Goal: Transaction & Acquisition: Purchase product/service

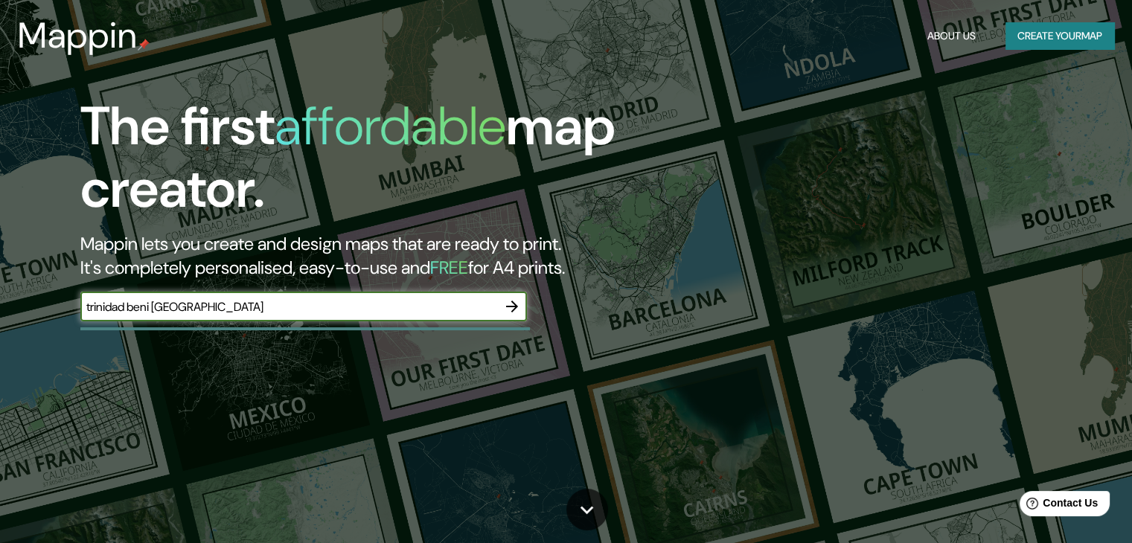
type input "trinidad beni [GEOGRAPHIC_DATA]"
click at [251, 311] on input "trinidad beni [GEOGRAPHIC_DATA]" at bounding box center [288, 307] width 417 height 17
click at [515, 309] on icon "button" at bounding box center [512, 307] width 18 height 18
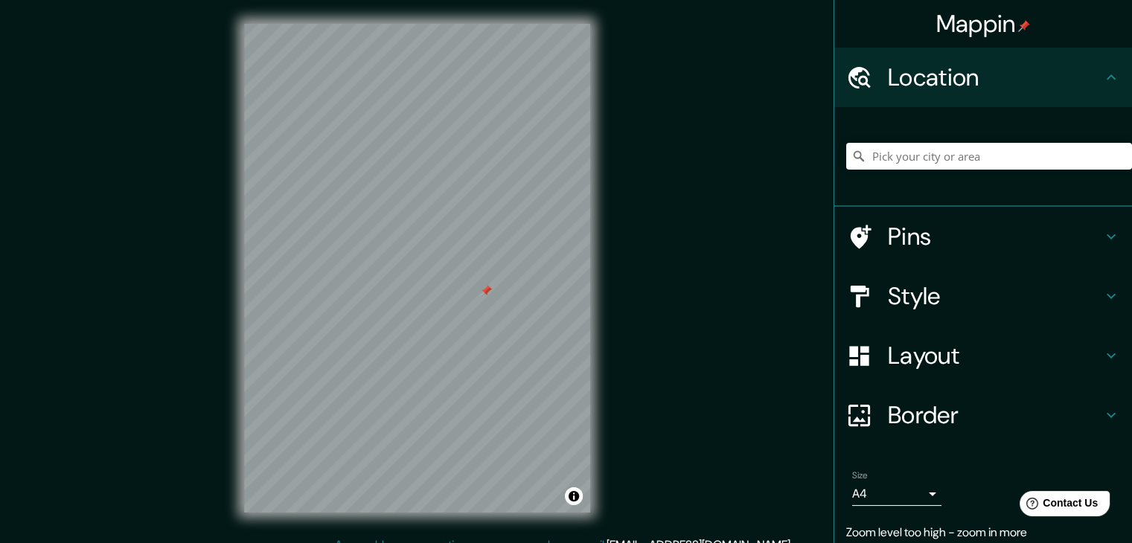
drag, startPoint x: 467, startPoint y: 287, endPoint x: 535, endPoint y: 298, distance: 68.7
click at [492, 297] on div at bounding box center [486, 291] width 12 height 12
click at [1001, 151] on input "Pick your city or area" at bounding box center [989, 156] width 286 height 27
click at [1098, 160] on input "[GEOGRAPHIC_DATA], [GEOGRAPHIC_DATA][PERSON_NAME], [GEOGRAPHIC_DATA], [GEOGRAPH…" at bounding box center [989, 156] width 286 height 27
click at [1044, 156] on input "[GEOGRAPHIC_DATA], [GEOGRAPHIC_DATA][PERSON_NAME], [GEOGRAPHIC_DATA], [GEOGRAPH…" at bounding box center [989, 156] width 286 height 27
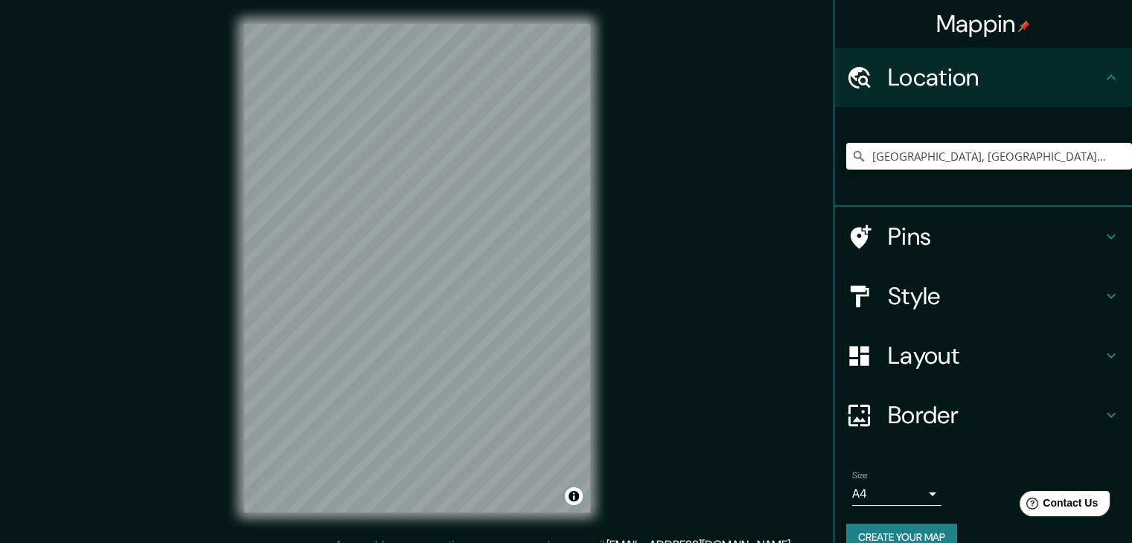
click at [663, 191] on div "Mappin Location [GEOGRAPHIC_DATA], [GEOGRAPHIC_DATA][PERSON_NAME], [GEOGRAPHIC_…" at bounding box center [566, 280] width 1132 height 561
click at [965, 153] on input "[GEOGRAPHIC_DATA], [GEOGRAPHIC_DATA][PERSON_NAME], [GEOGRAPHIC_DATA], [GEOGRAPH…" at bounding box center [989, 156] width 286 height 27
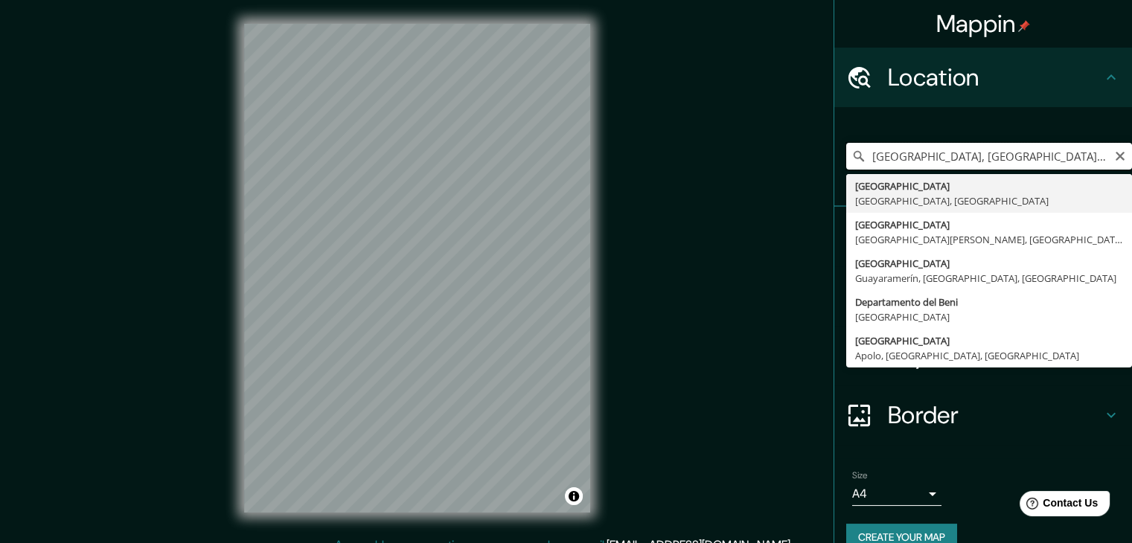
type input "[GEOGRAPHIC_DATA], [GEOGRAPHIC_DATA], [GEOGRAPHIC_DATA]"
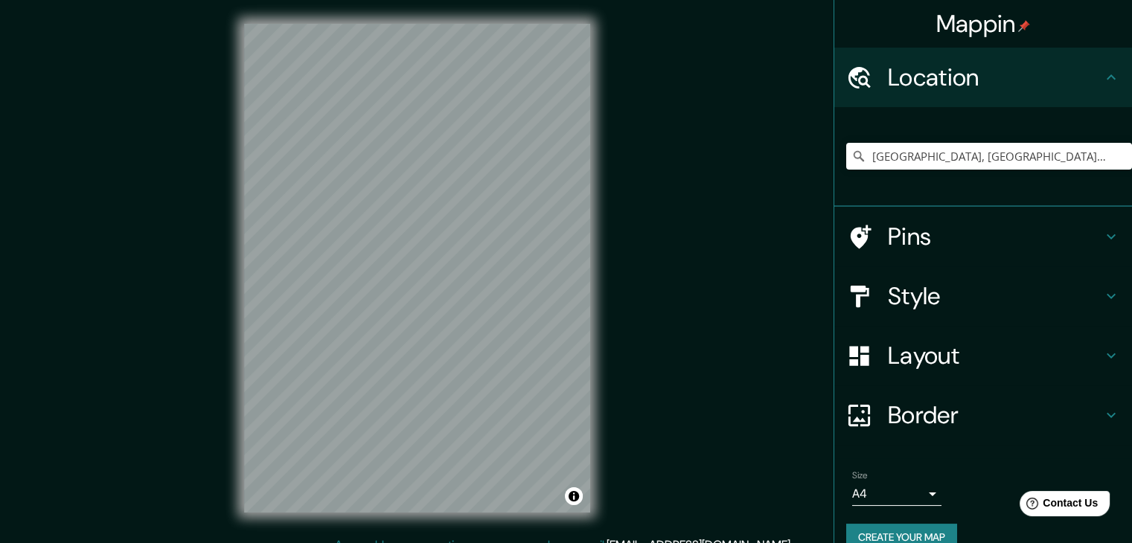
click at [1106, 235] on icon at bounding box center [1112, 237] width 18 height 18
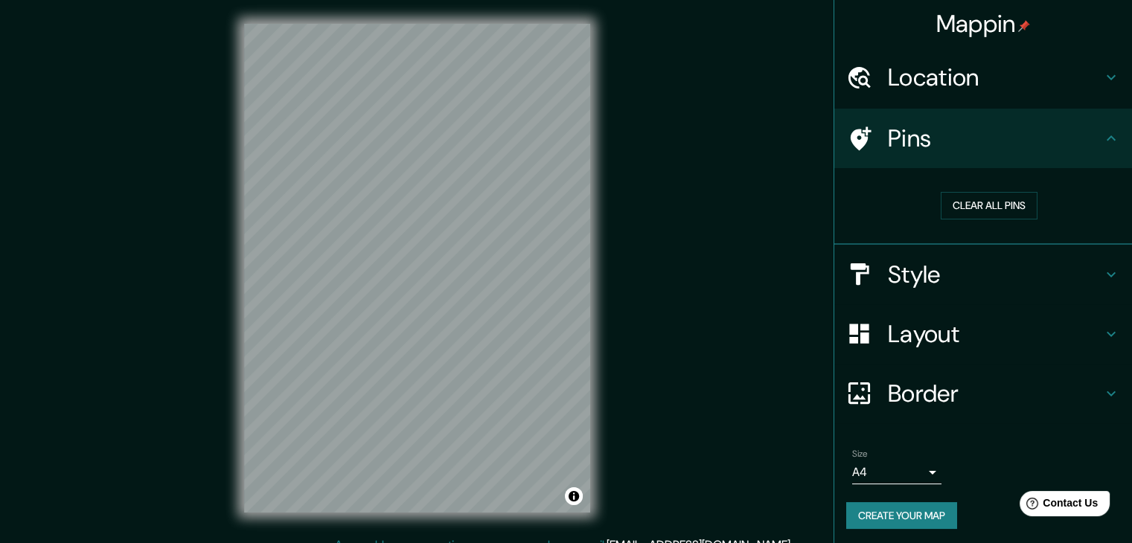
click at [1103, 145] on icon at bounding box center [1112, 139] width 18 height 18
click at [1103, 141] on icon at bounding box center [1112, 139] width 18 height 18
click at [1039, 275] on h4 "Style" at bounding box center [995, 275] width 214 height 30
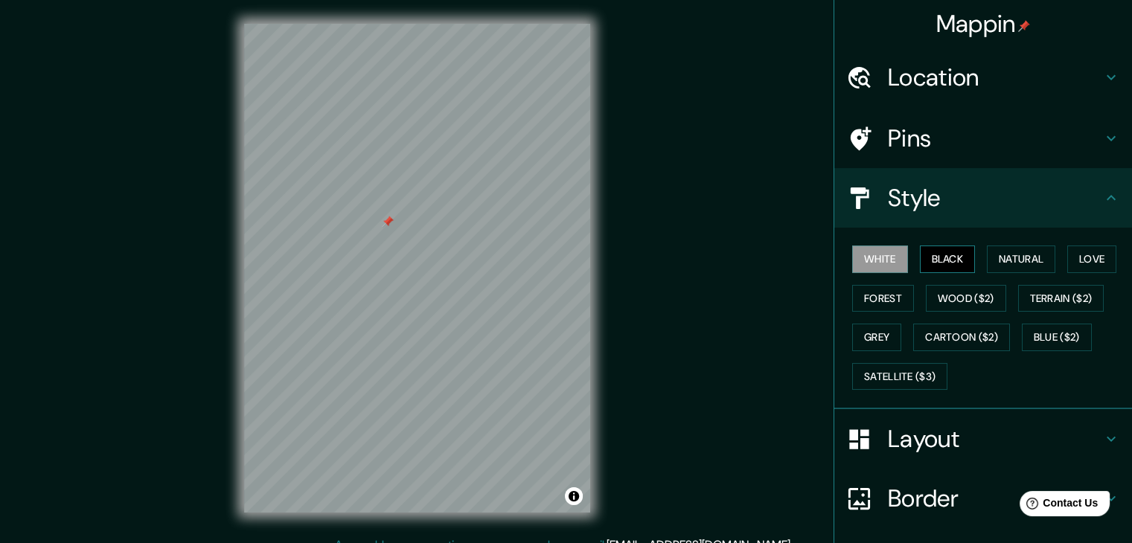
click at [953, 267] on button "Black" at bounding box center [948, 260] width 56 height 28
click at [887, 258] on button "White" at bounding box center [880, 260] width 56 height 28
click at [920, 259] on button "Black" at bounding box center [948, 260] width 56 height 28
click at [987, 258] on button "Natural" at bounding box center [1021, 260] width 68 height 28
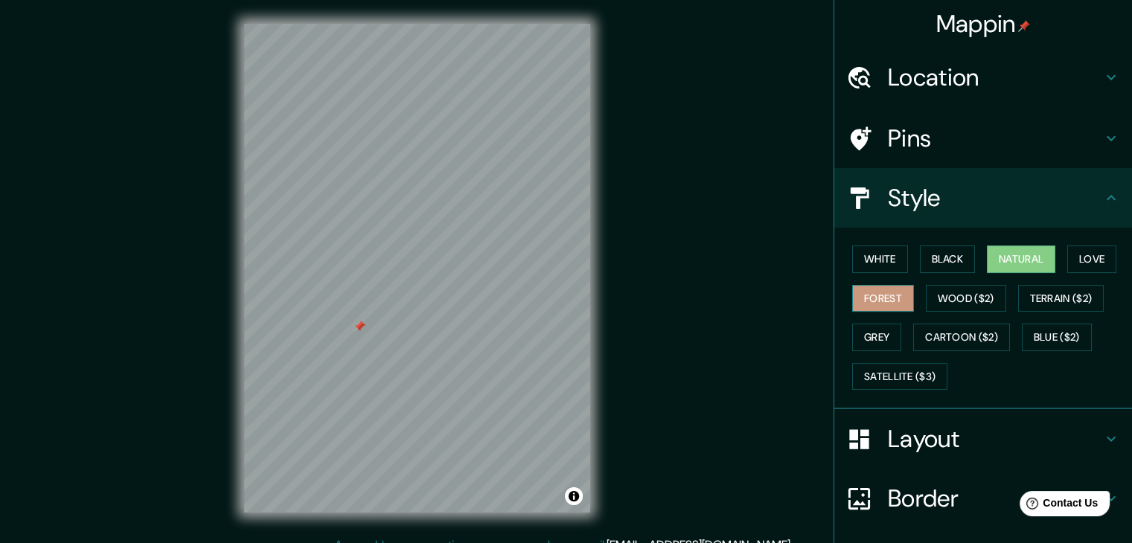
click at [897, 298] on button "Forest" at bounding box center [883, 299] width 62 height 28
click at [995, 296] on button "Wood ($2)" at bounding box center [966, 299] width 80 height 28
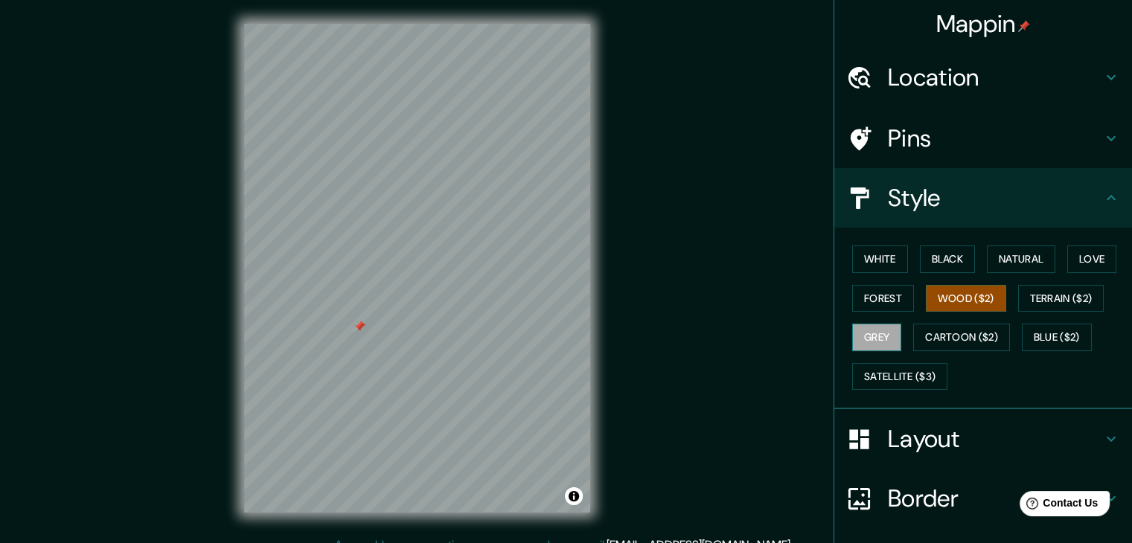
click at [876, 339] on button "Grey" at bounding box center [876, 338] width 49 height 28
click at [1099, 268] on button "Love" at bounding box center [1092, 260] width 49 height 28
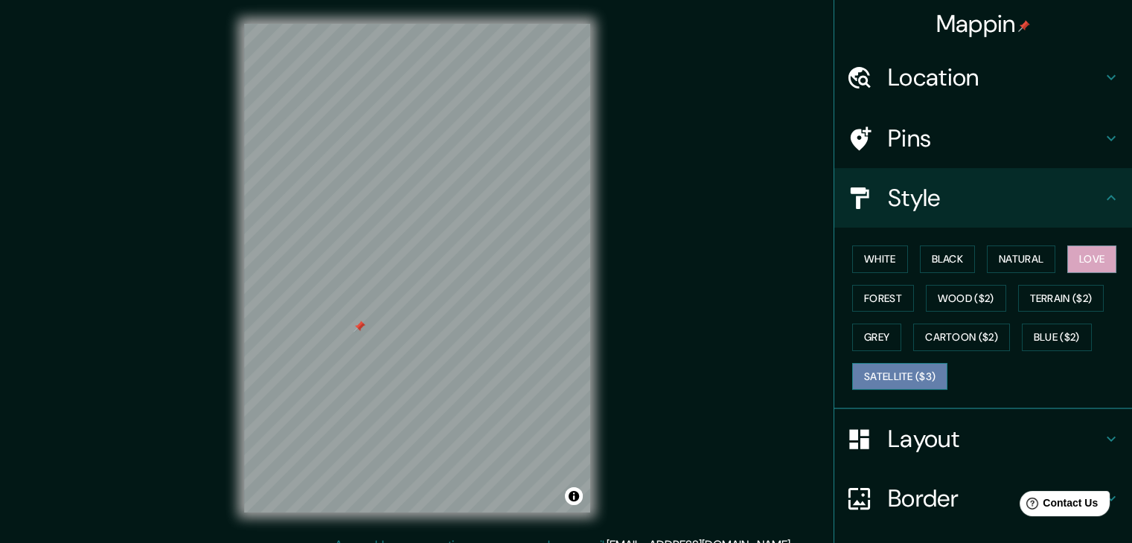
click at [915, 371] on button "Satellite ($3)" at bounding box center [899, 377] width 95 height 28
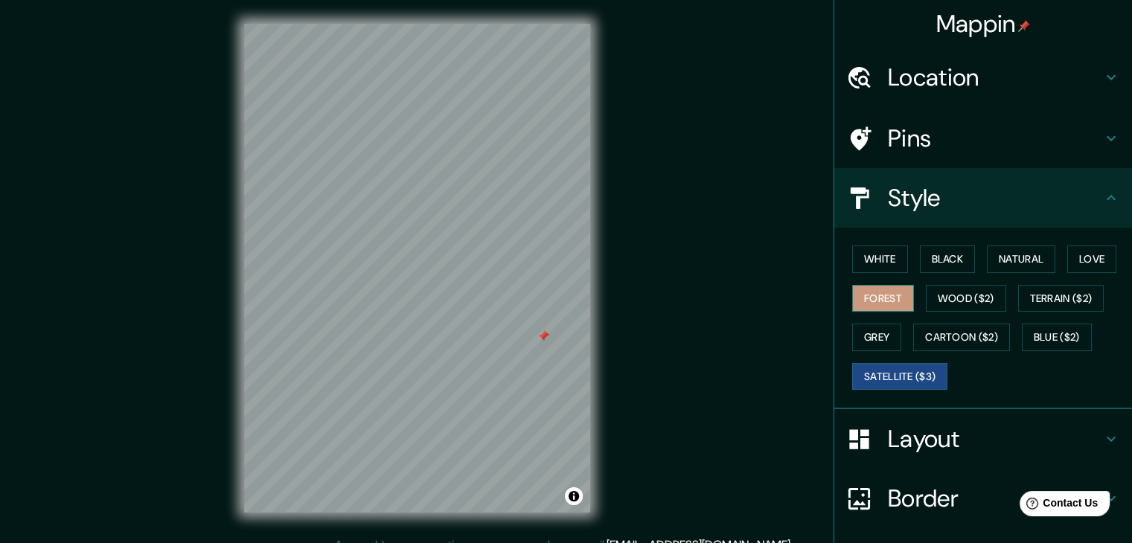
click at [873, 307] on button "Forest" at bounding box center [883, 299] width 62 height 28
click at [878, 264] on button "White" at bounding box center [880, 260] width 56 height 28
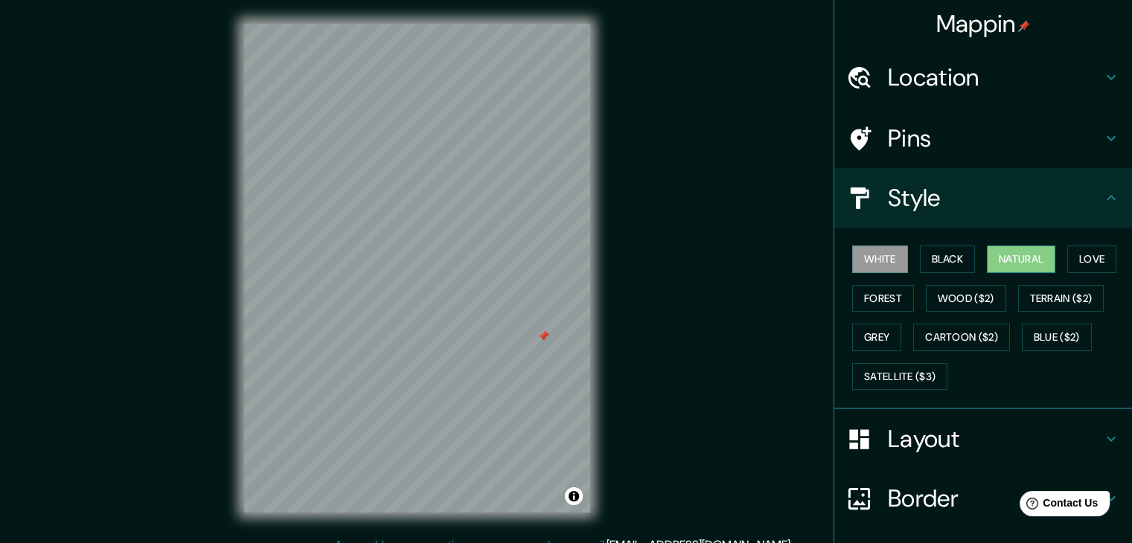
click at [1010, 251] on button "Natural" at bounding box center [1021, 260] width 68 height 28
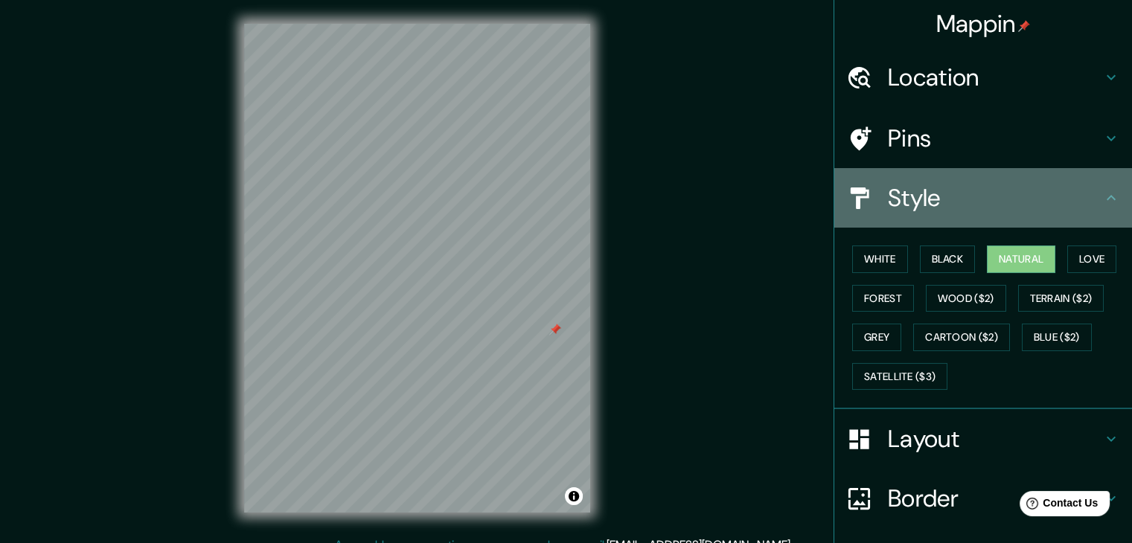
click at [1107, 197] on icon at bounding box center [1111, 197] width 9 height 5
click at [1103, 198] on icon at bounding box center [1112, 198] width 18 height 18
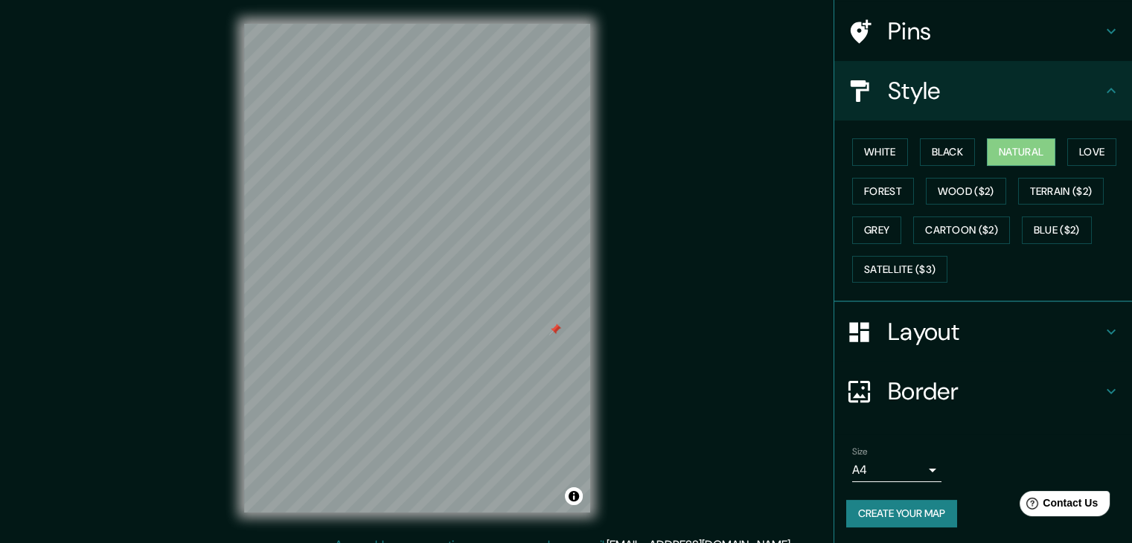
click at [993, 331] on h4 "Layout" at bounding box center [995, 332] width 214 height 30
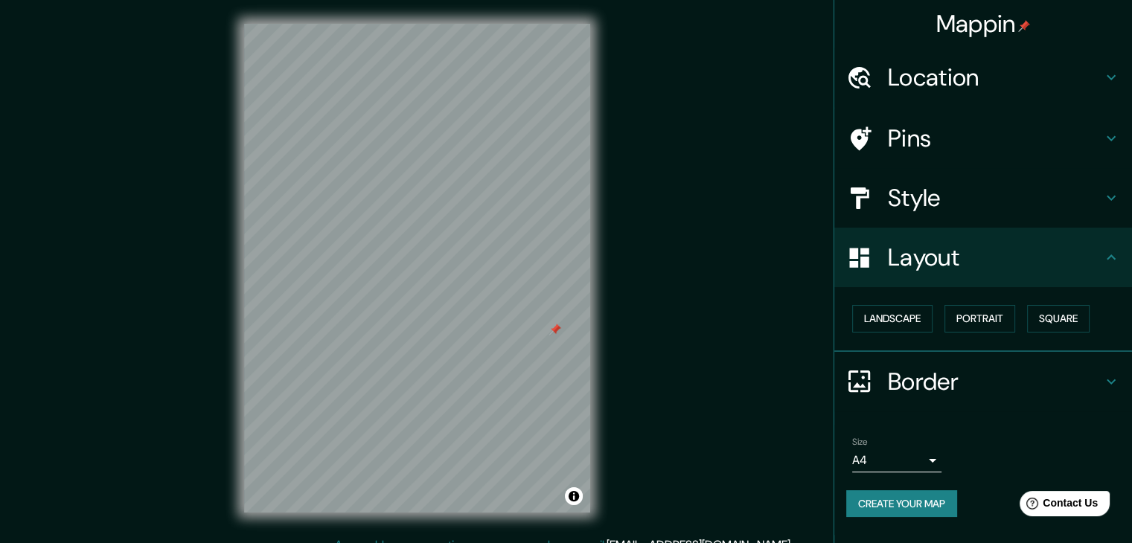
click at [952, 385] on h4 "Border" at bounding box center [995, 382] width 214 height 30
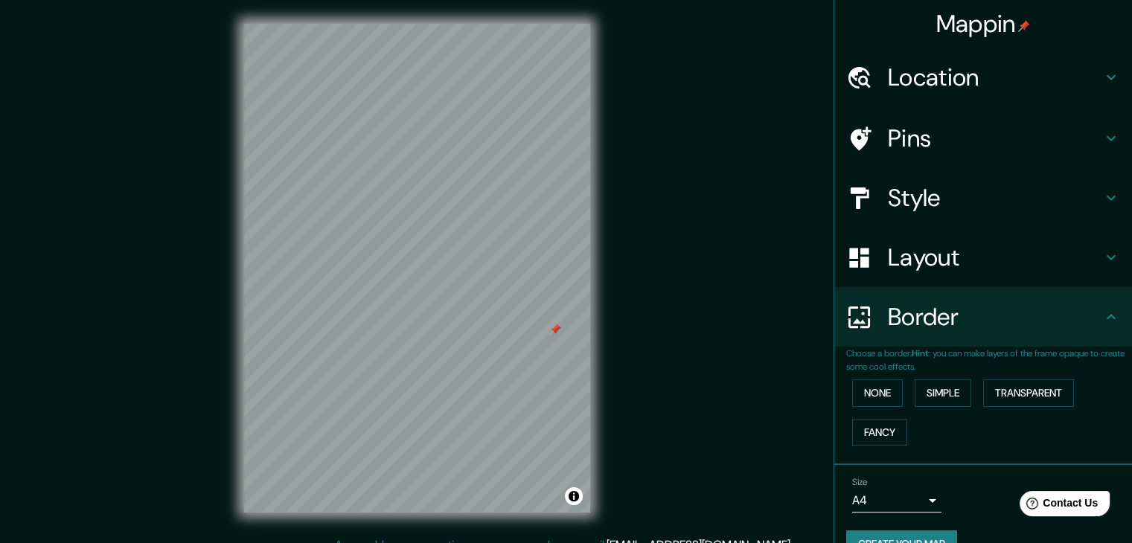
click at [1070, 342] on div "Border" at bounding box center [984, 317] width 298 height 60
click at [983, 263] on h4 "Layout" at bounding box center [995, 258] width 214 height 30
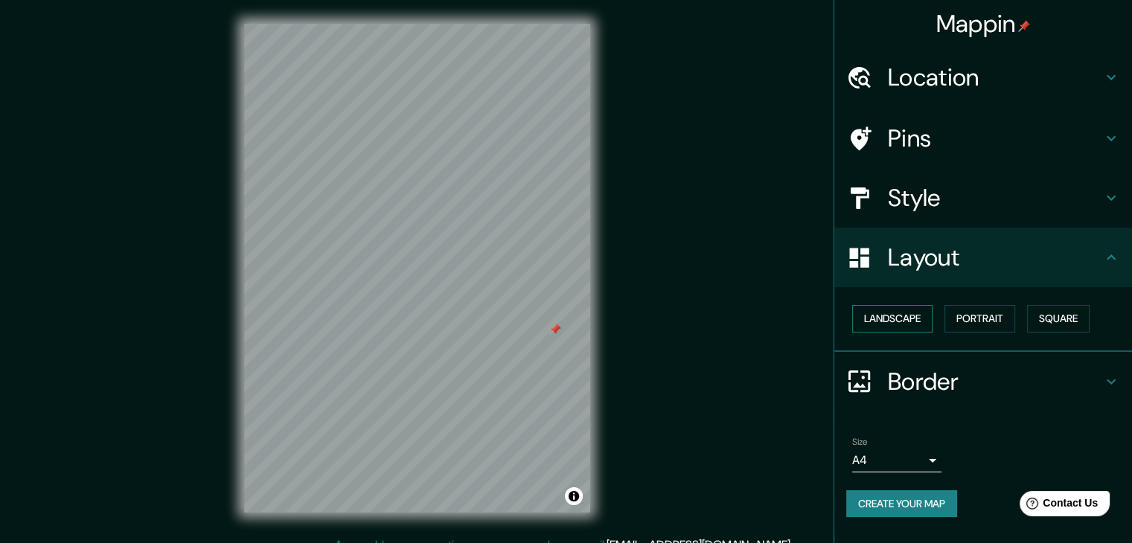
click at [928, 320] on button "Landscape" at bounding box center [892, 319] width 80 height 28
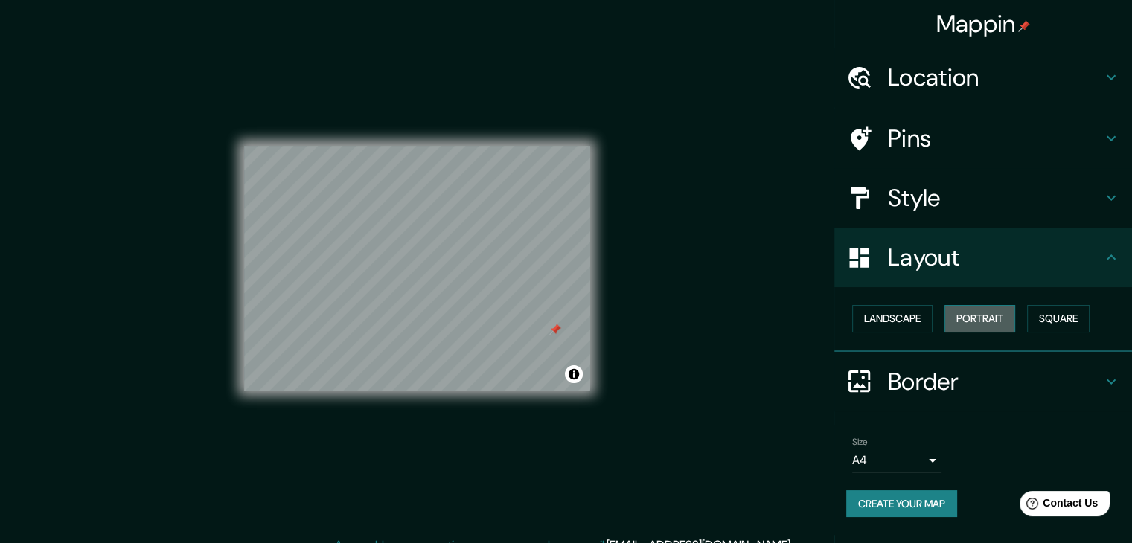
click at [986, 316] on button "Portrait" at bounding box center [980, 319] width 71 height 28
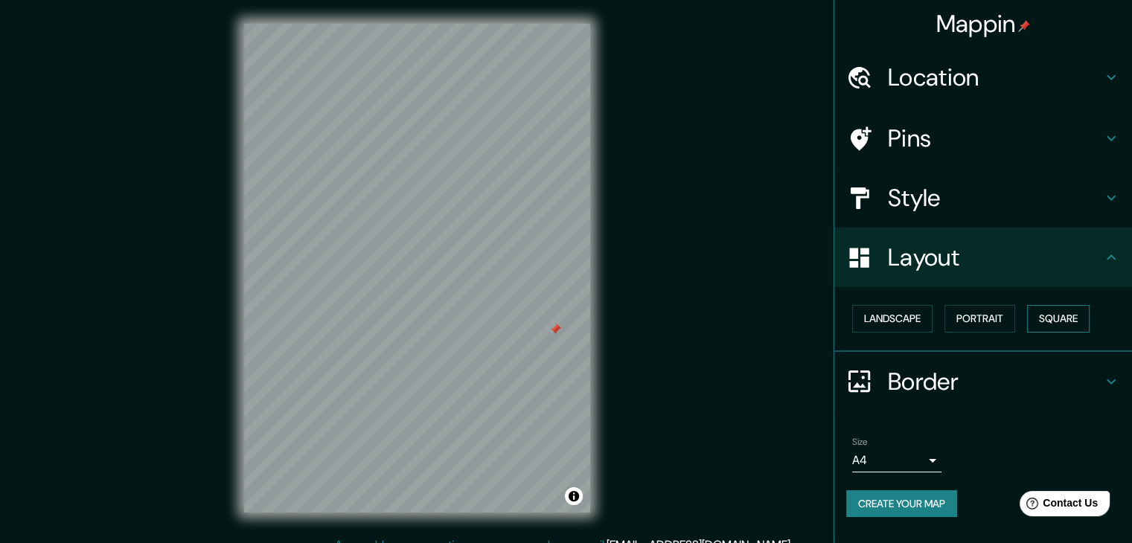
click at [1036, 316] on button "Square" at bounding box center [1058, 319] width 63 height 28
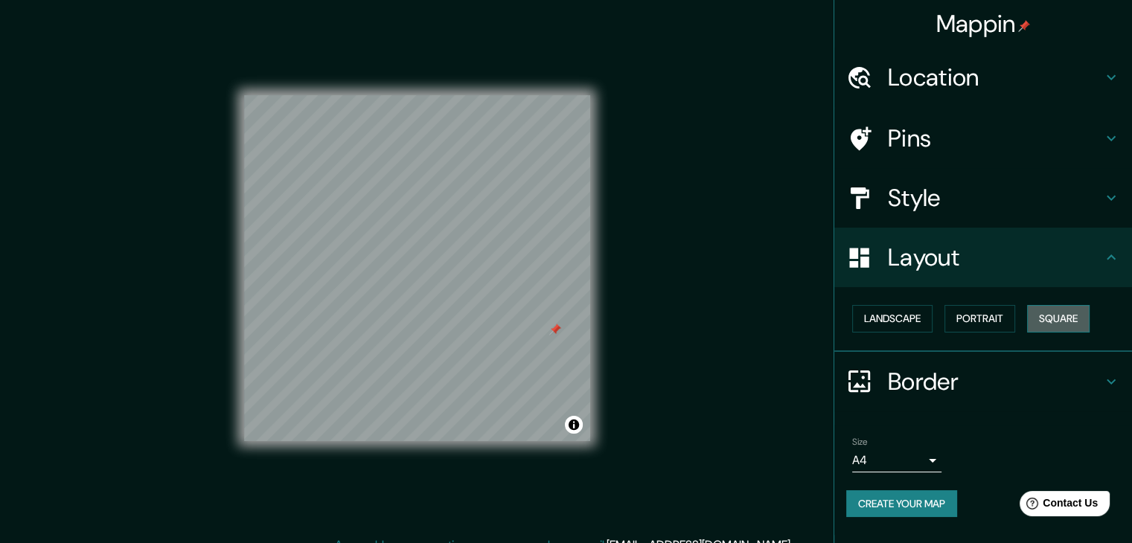
click at [1036, 316] on button "Square" at bounding box center [1058, 319] width 63 height 28
click at [977, 328] on button "Portrait" at bounding box center [980, 319] width 71 height 28
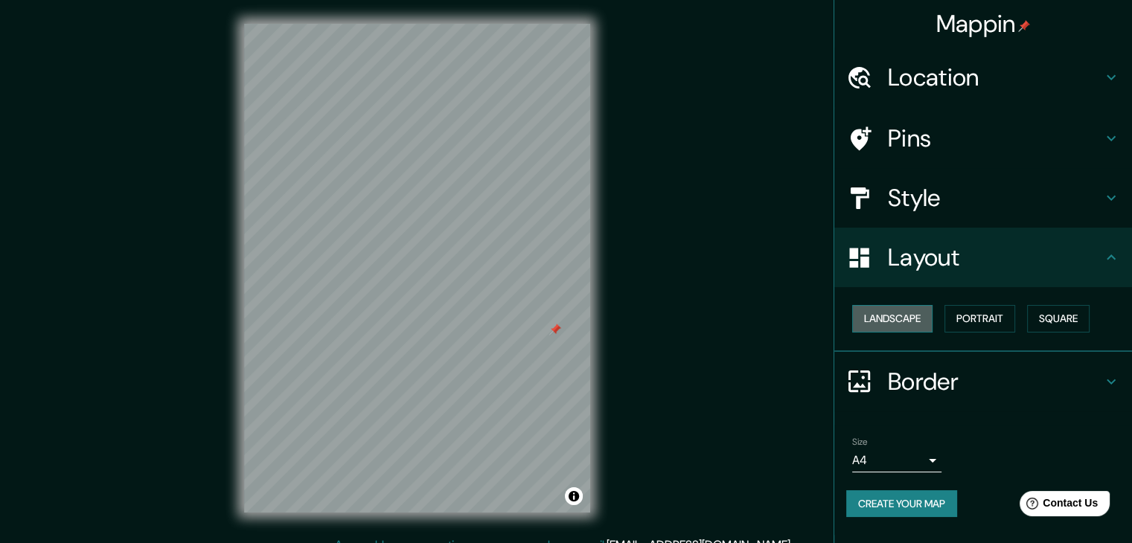
click at [932, 329] on button "Landscape" at bounding box center [892, 319] width 80 height 28
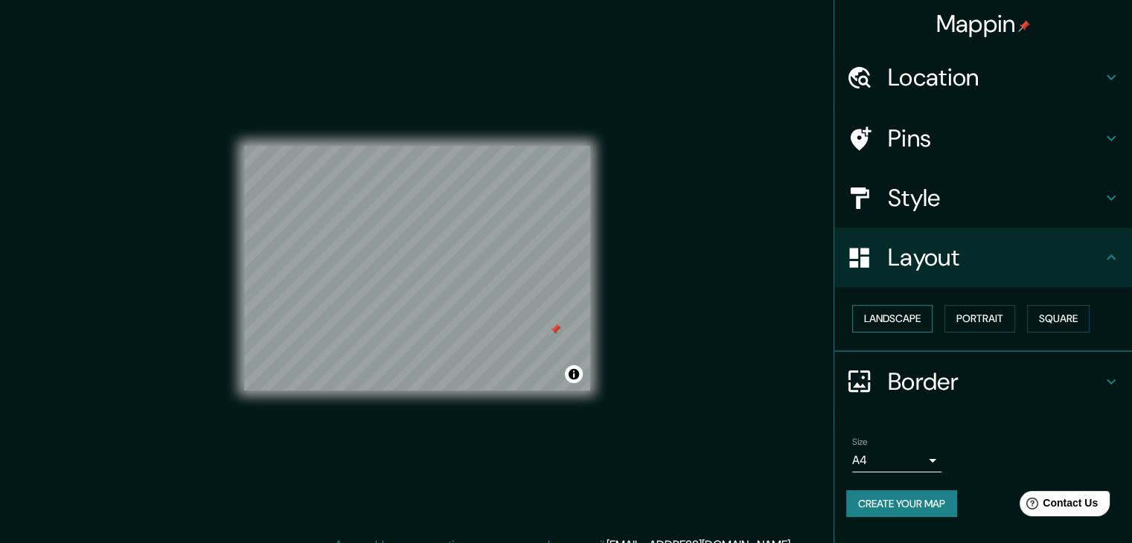
click at [916, 327] on button "Landscape" at bounding box center [892, 319] width 80 height 28
drag, startPoint x: 983, startPoint y: 319, endPoint x: 1076, endPoint y: 307, distance: 93.8
click at [985, 319] on button "Portrait" at bounding box center [980, 319] width 71 height 28
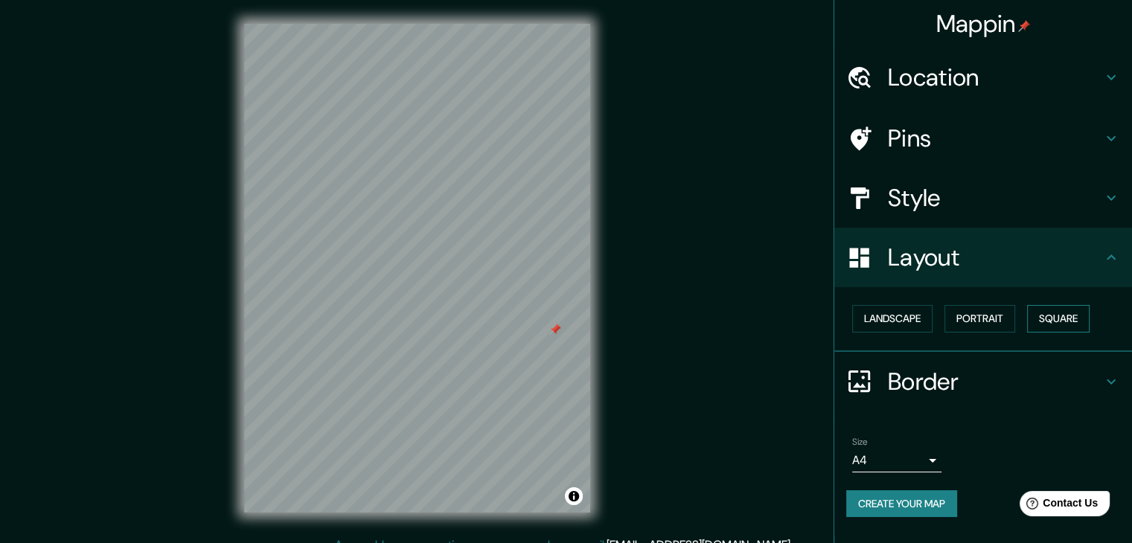
click at [1077, 307] on button "Square" at bounding box center [1058, 319] width 63 height 28
